Goal: Entertainment & Leisure: Consume media (video, audio)

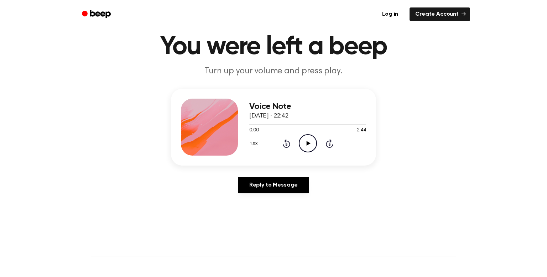
scroll to position [24, 0]
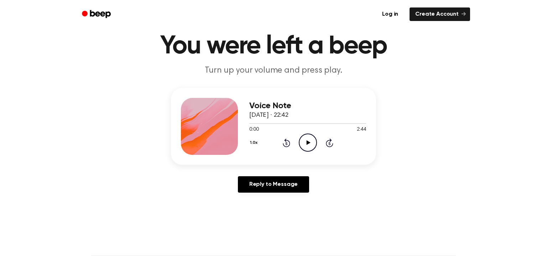
click at [312, 142] on icon "Play Audio" at bounding box center [308, 143] width 18 height 18
click at [303, 145] on icon "Pause Audio" at bounding box center [308, 143] width 18 height 18
click at [306, 146] on icon "Play Audio" at bounding box center [308, 143] width 18 height 18
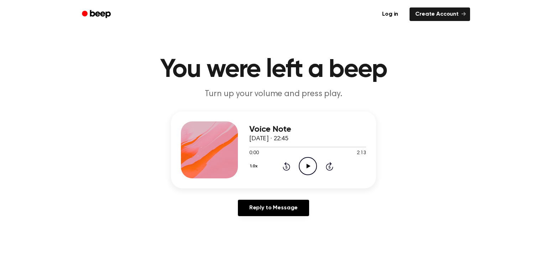
click at [311, 169] on icon "Play Audio" at bounding box center [308, 166] width 18 height 18
click at [328, 147] on div at bounding box center [307, 147] width 117 height 1
click at [310, 164] on icon "Play Audio" at bounding box center [308, 166] width 18 height 18
